Goal: Navigation & Orientation: Find specific page/section

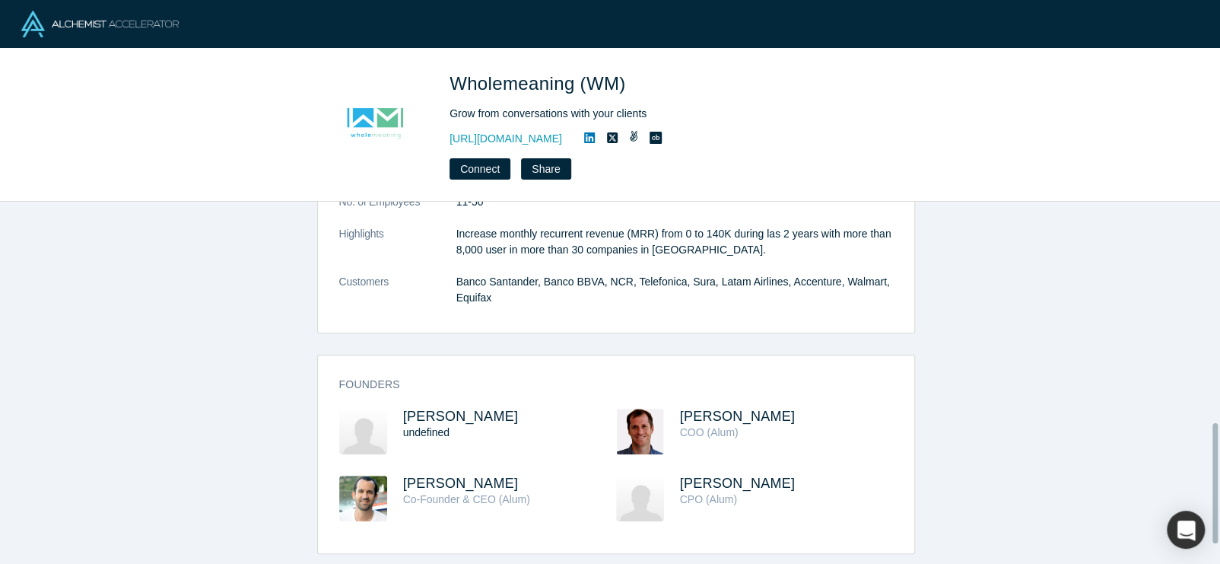
scroll to position [726, 0]
click at [711, 477] on span "[PERSON_NAME]" at bounding box center [738, 482] width 116 height 15
click at [529, 94] on span "Wholemeaning (WM)" at bounding box center [540, 83] width 182 height 21
copy span "Wholemeaning"
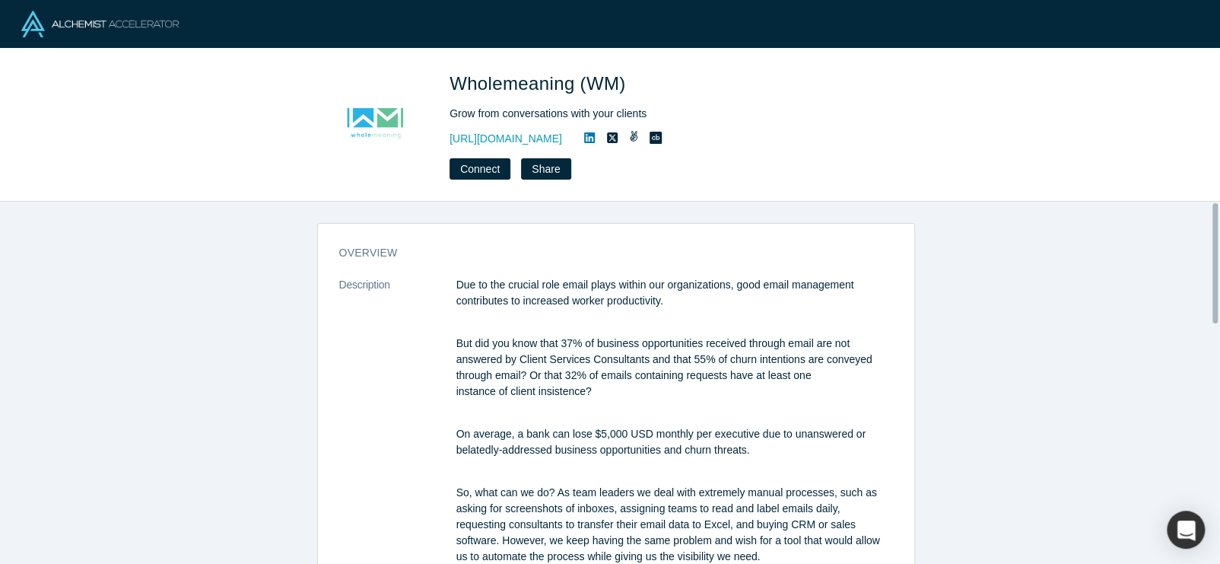
click at [810, 298] on p "Due to the crucial role email plays within our organizations, good email manage…" at bounding box center [674, 293] width 437 height 32
drag, startPoint x: 449, startPoint y: 79, endPoint x: 579, endPoint y: 74, distance: 129.4
click at [579, 74] on span "Wholemeaning (WM)" at bounding box center [540, 83] width 182 height 21
copy span "Wholemeaning"
click at [472, 83] on span "Wholemeaning (WM)" at bounding box center [540, 83] width 182 height 21
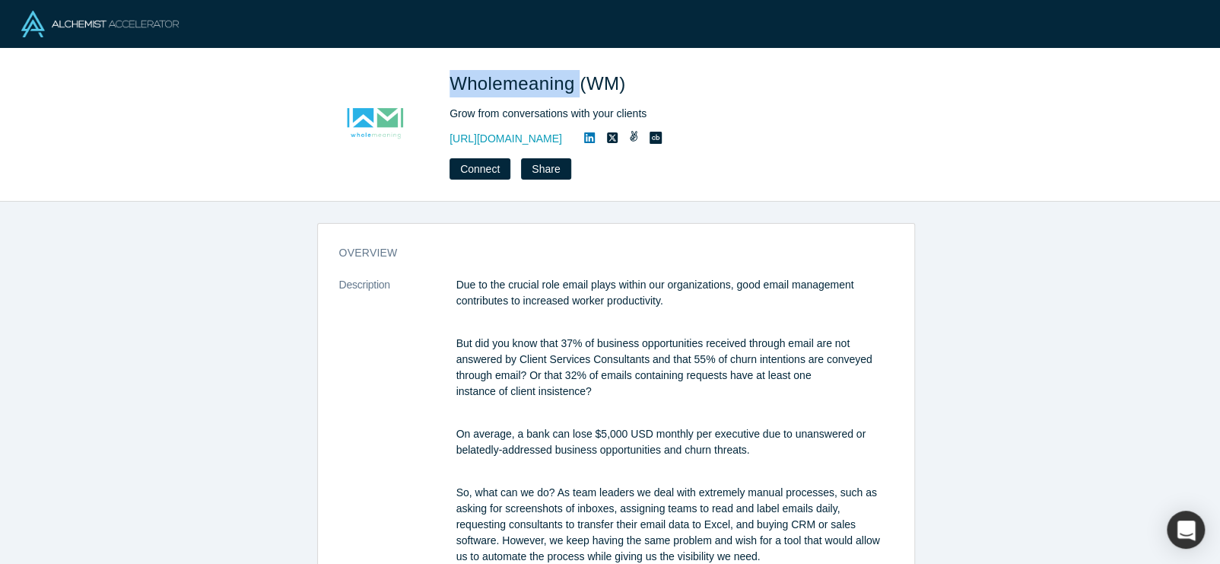
click at [472, 83] on span "Wholemeaning (WM)" at bounding box center [540, 83] width 182 height 21
copy span "Wholemeaning"
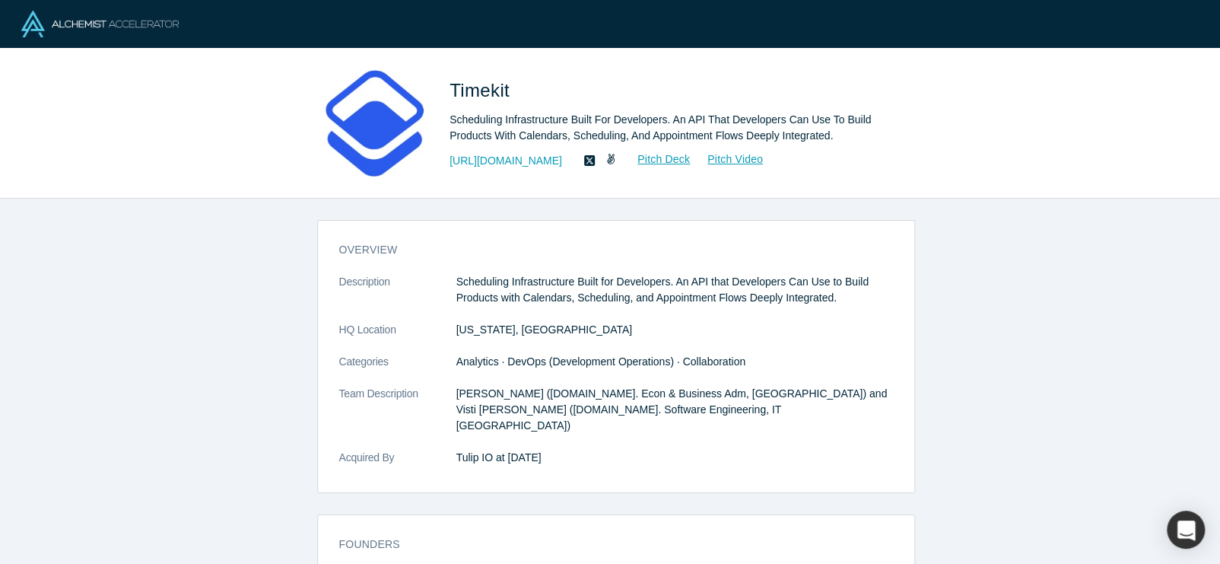
click at [615, 160] on icon at bounding box center [610, 159] width 9 height 11
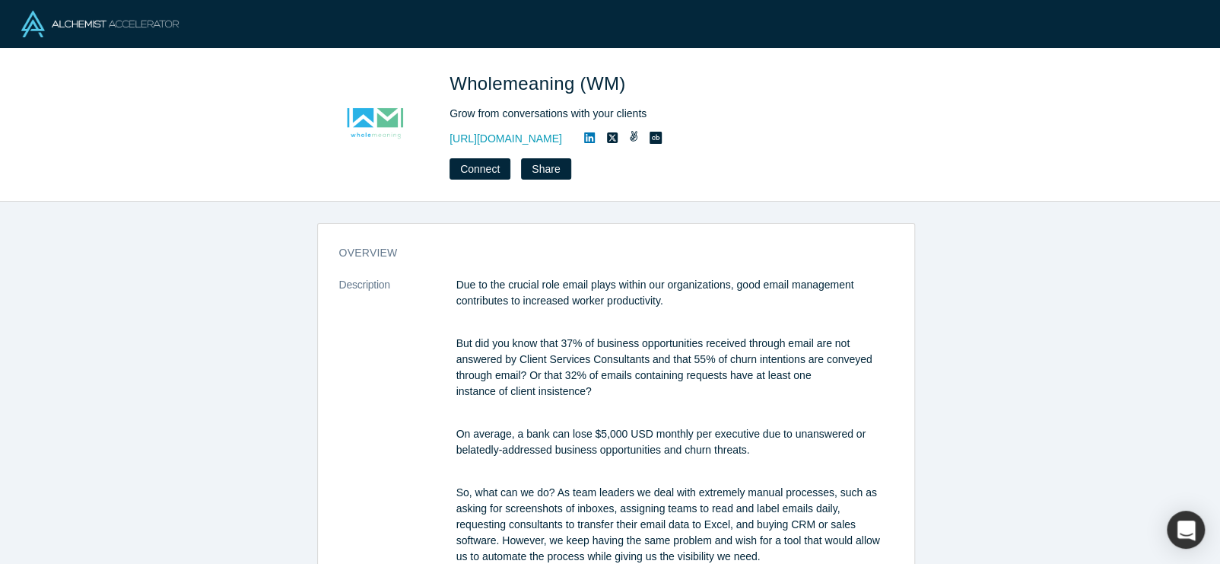
click at [595, 135] on icon at bounding box center [589, 137] width 11 height 11
